Goal: Find specific page/section: Find specific page/section

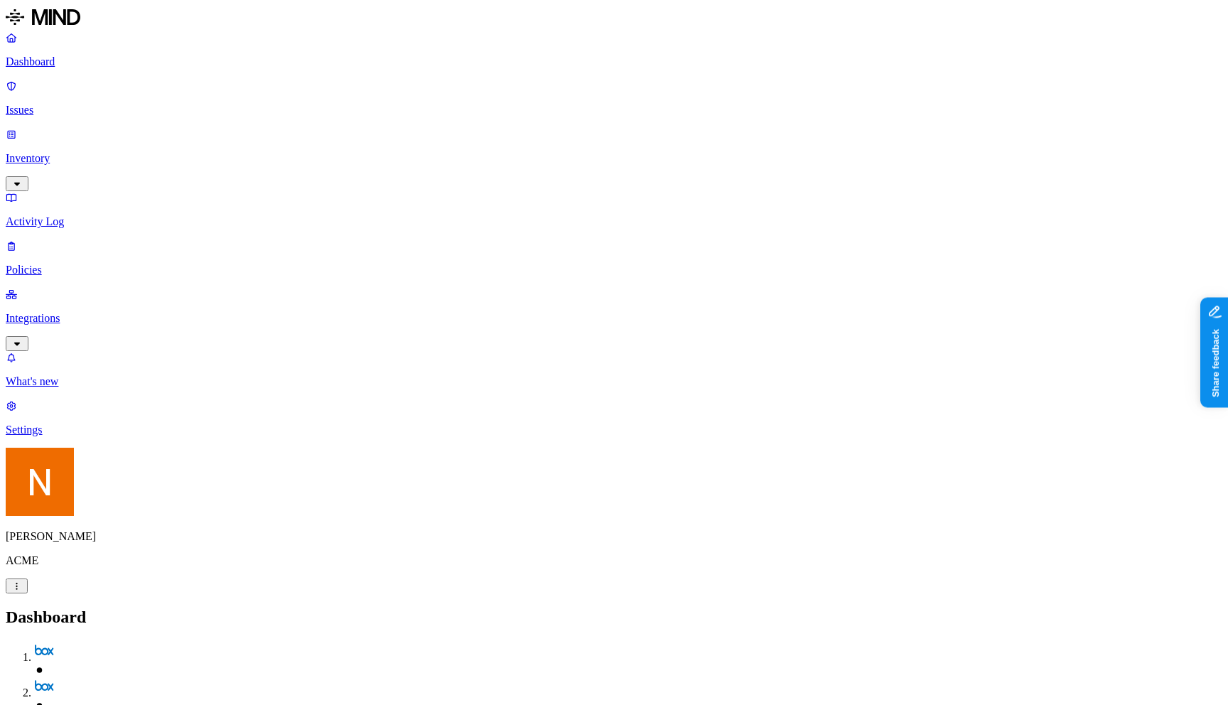
click at [103, 152] on p "Inventory" at bounding box center [614, 158] width 1217 height 13
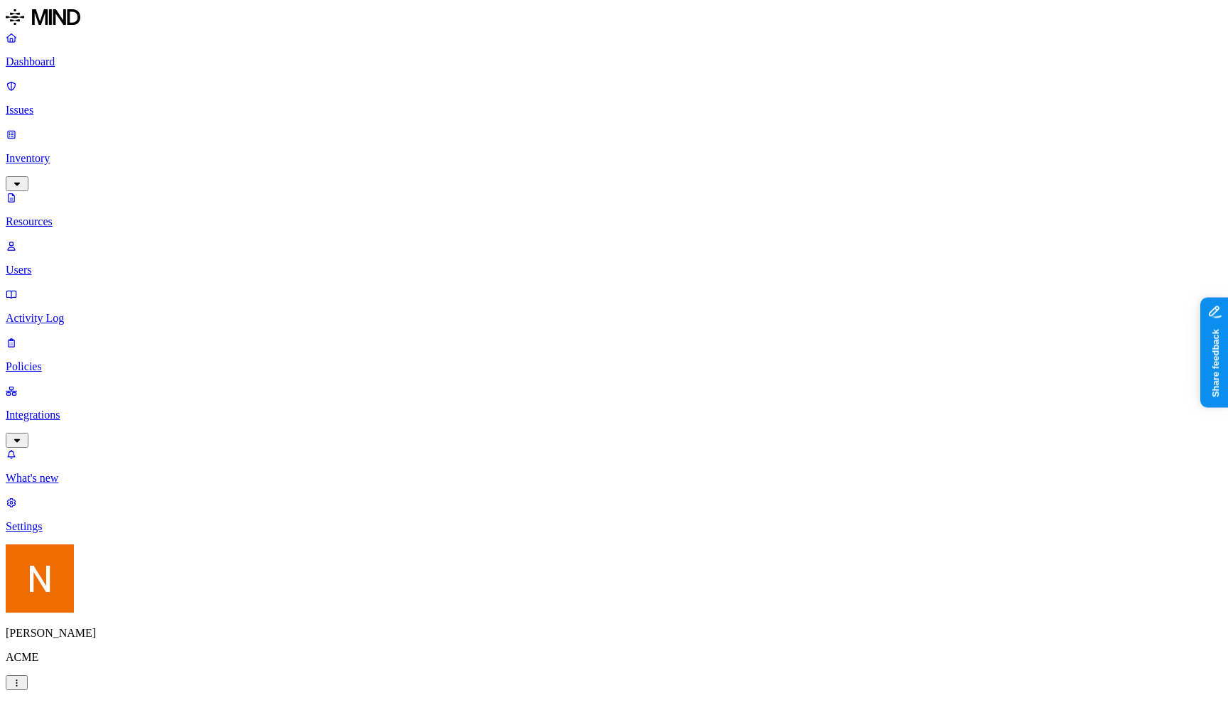
drag, startPoint x: 1084, startPoint y: 58, endPoint x: 1021, endPoint y: 128, distance: 94.1
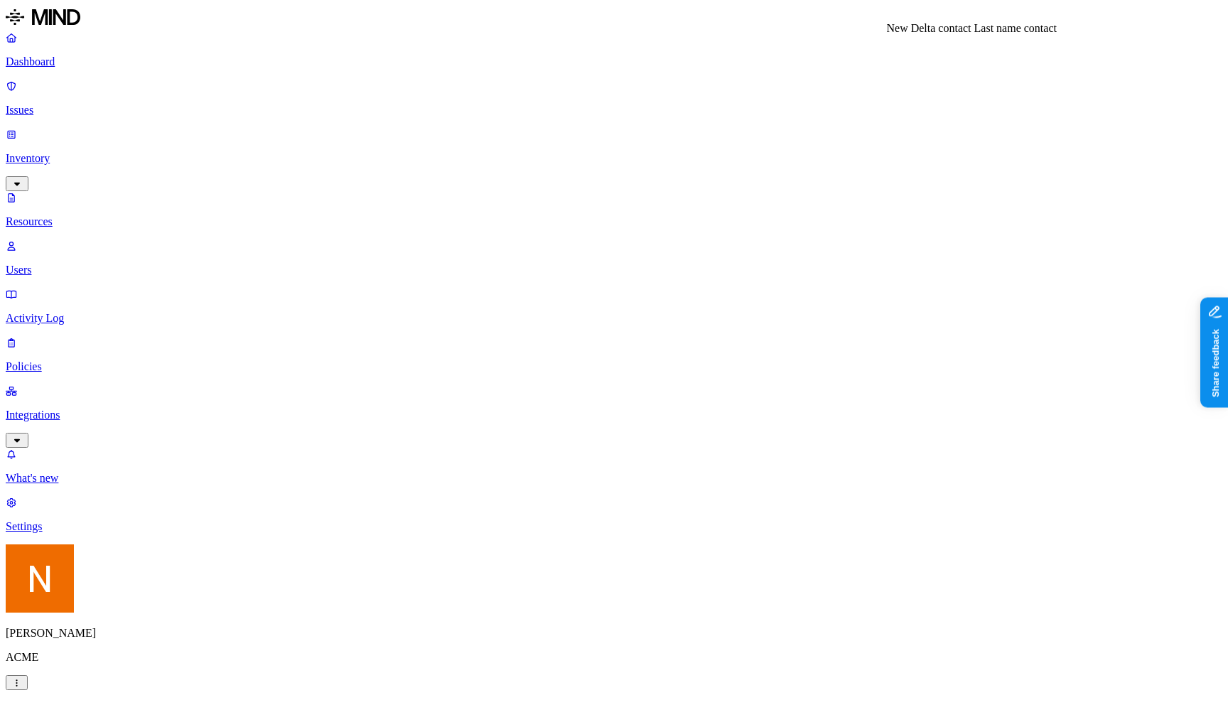
click at [963, 34] on div "New Delta contact Last name contact New Delta contact Last name contact" at bounding box center [972, 28] width 170 height 13
